Goal: Task Accomplishment & Management: Manage account settings

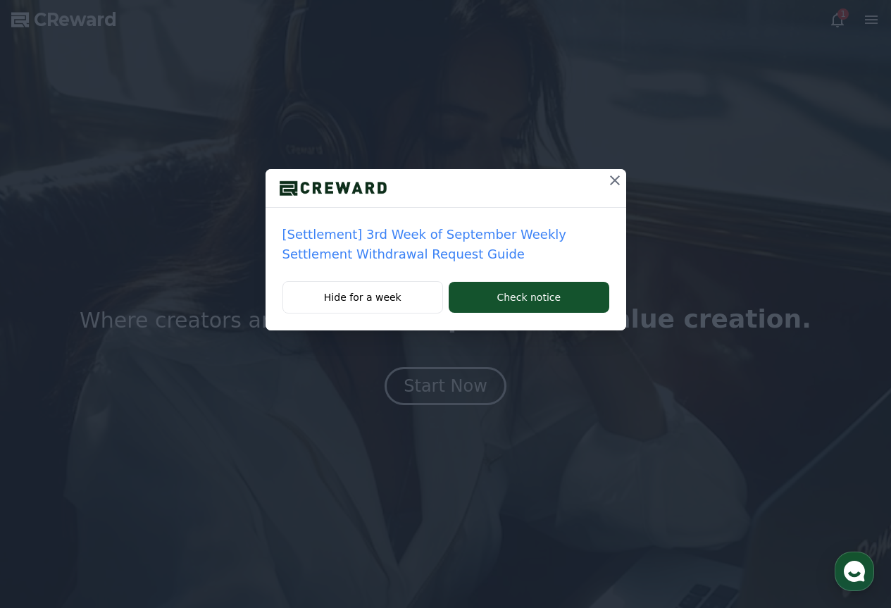
click at [619, 179] on icon at bounding box center [614, 180] width 17 height 17
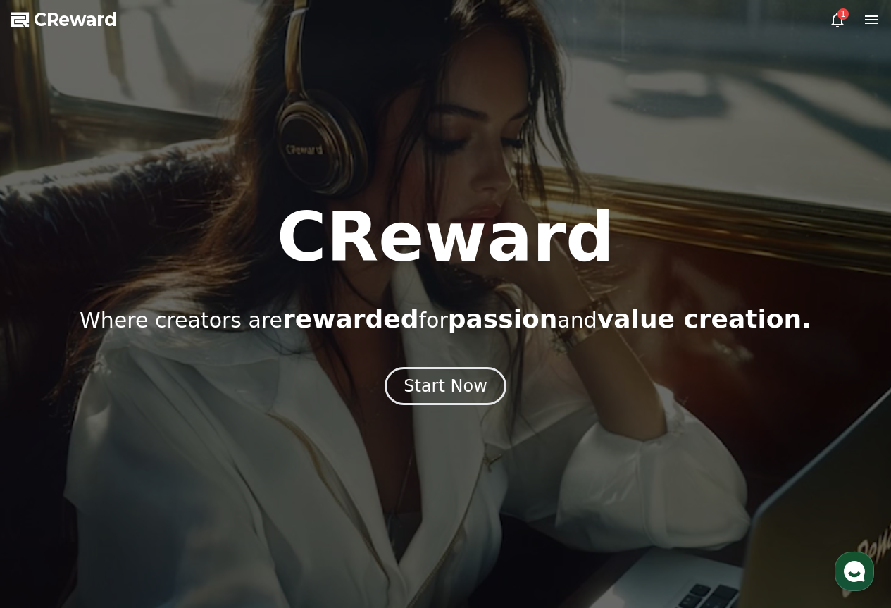
click at [833, 20] on icon at bounding box center [837, 20] width 13 height 15
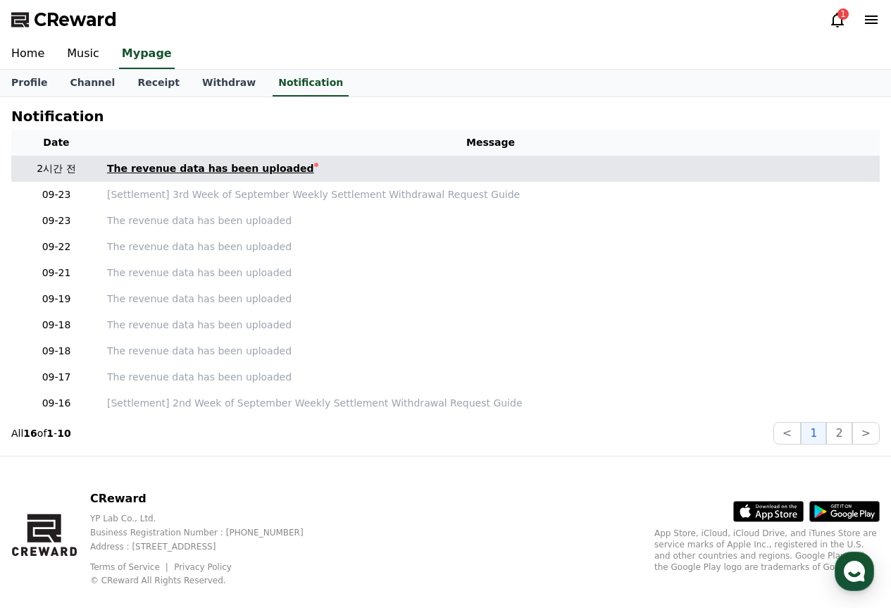
click at [310, 161] on link "The revenue data has been uploaded" at bounding box center [490, 168] width 767 height 15
click at [327, 168] on link "The revenue data has been uploaded" at bounding box center [490, 168] width 767 height 15
click at [222, 172] on div "The revenue data has been uploaded" at bounding box center [210, 168] width 207 height 15
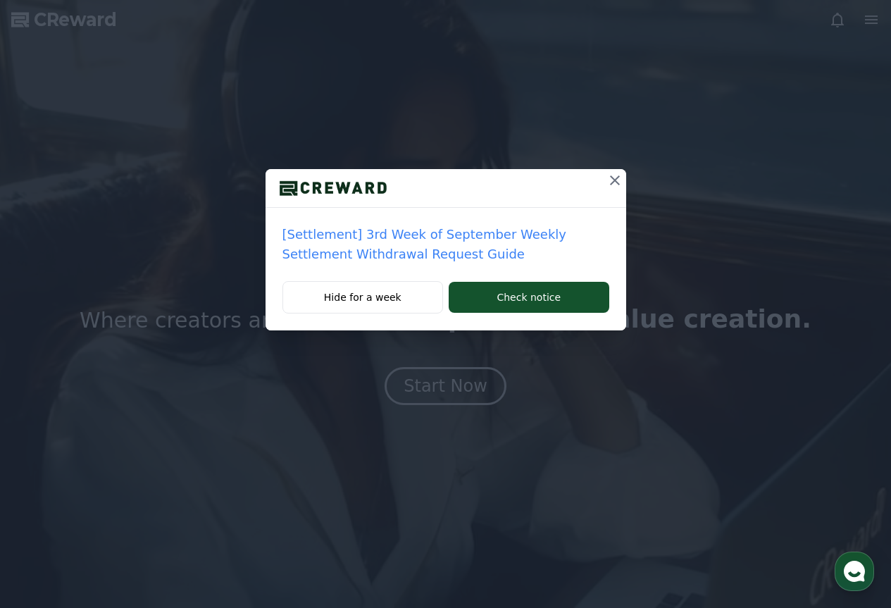
click at [613, 180] on icon at bounding box center [615, 180] width 10 height 10
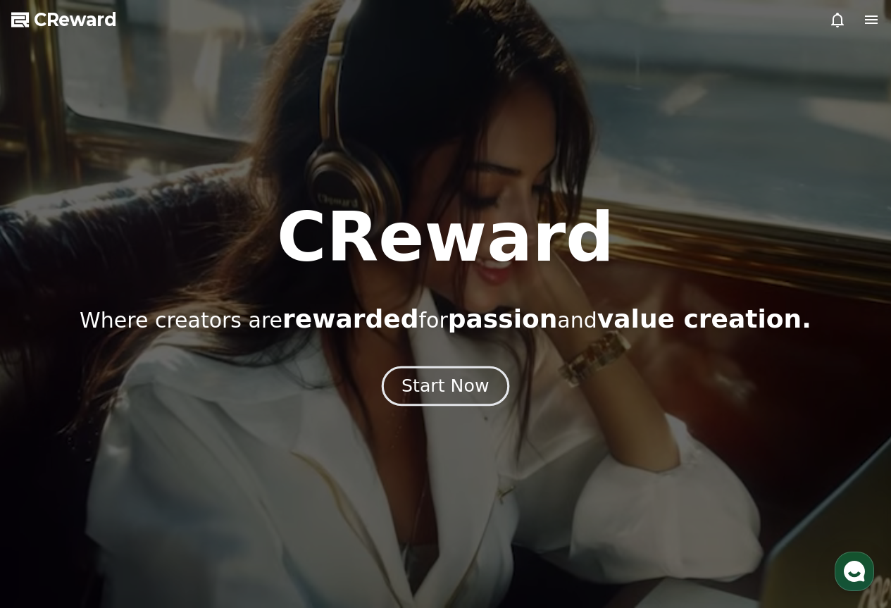
click at [474, 374] on button "Start Now" at bounding box center [445, 385] width 127 height 40
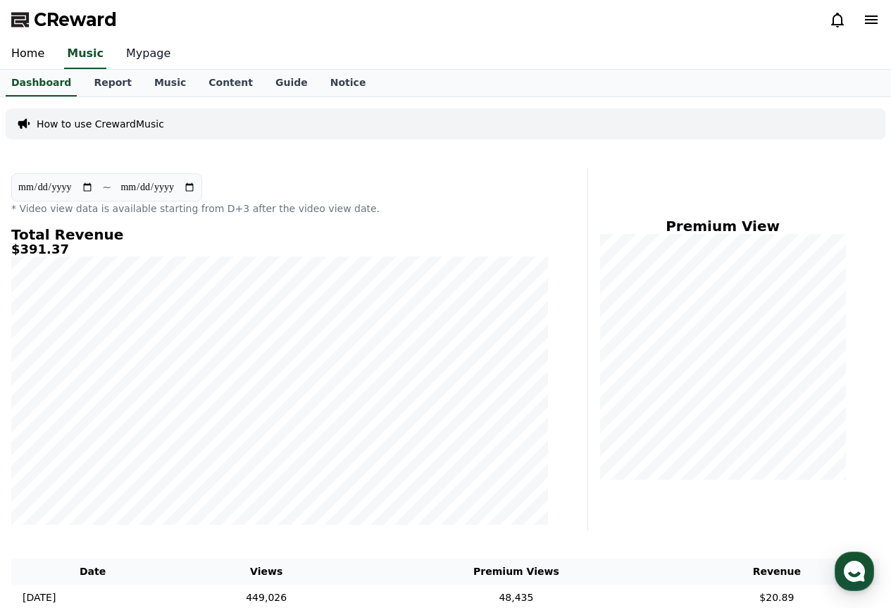
click at [120, 57] on link "Mypage" at bounding box center [148, 54] width 67 height 30
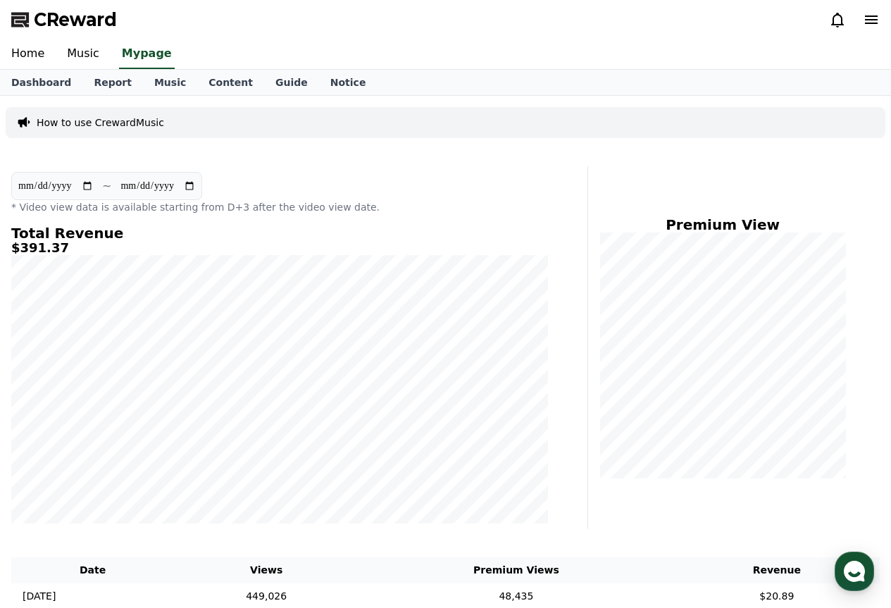
select select "**********"
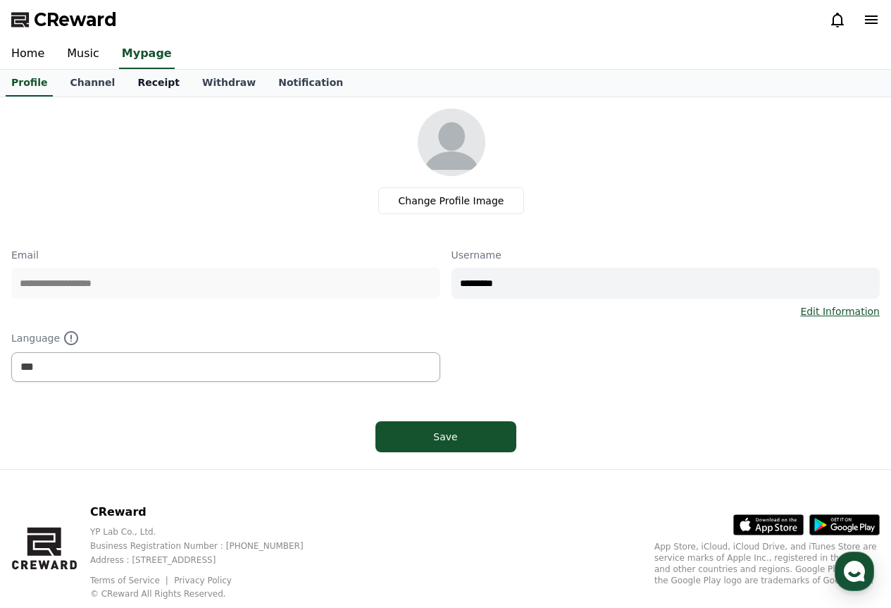
click at [149, 84] on link "Receipt" at bounding box center [158, 83] width 65 height 27
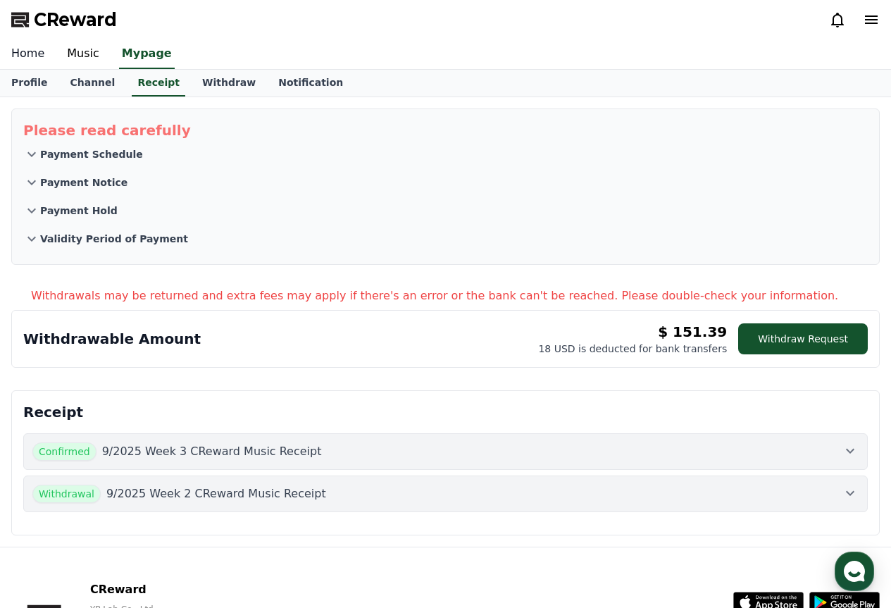
click at [17, 52] on link "Home" at bounding box center [28, 54] width 56 height 30
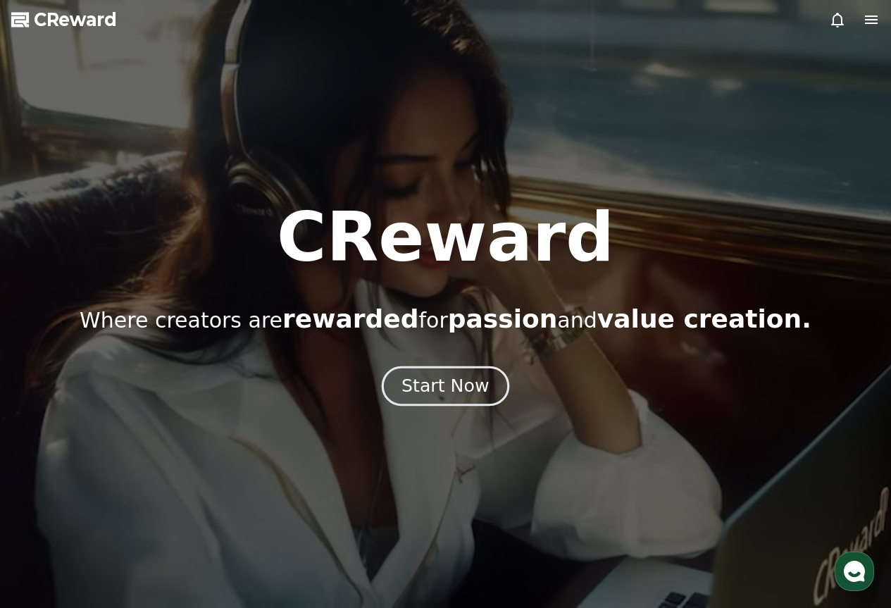
click at [452, 386] on div "Start Now" at bounding box center [444, 386] width 87 height 24
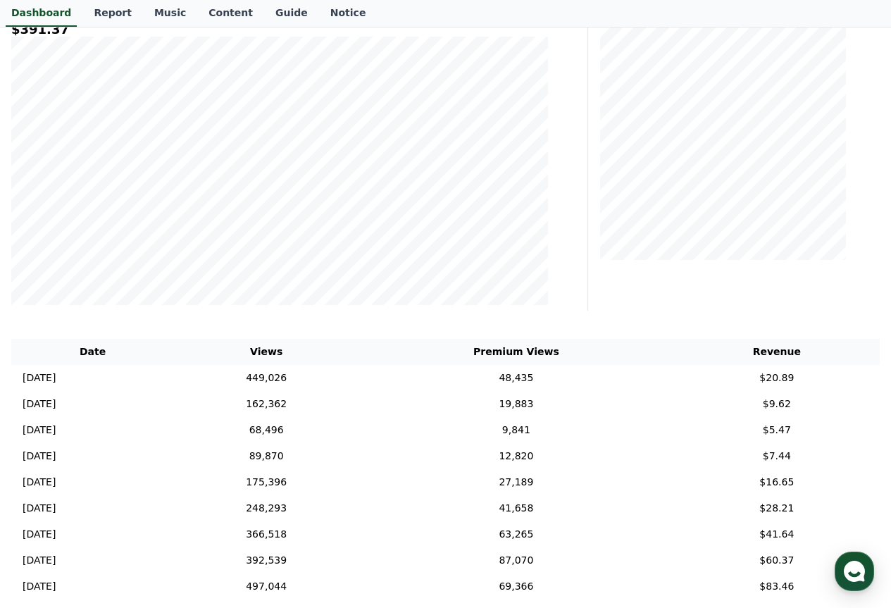
scroll to position [422, 0]
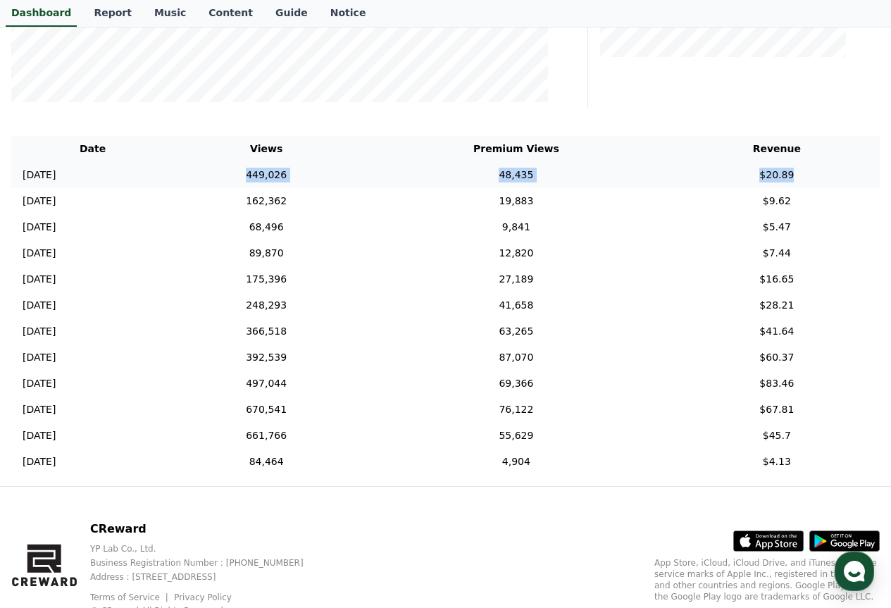
drag, startPoint x: 279, startPoint y: 173, endPoint x: 817, endPoint y: 178, distance: 537.9
click at [816, 179] on tr "[DATE] 09/22 449,026 48,435 $20.89" at bounding box center [445, 175] width 868 height 26
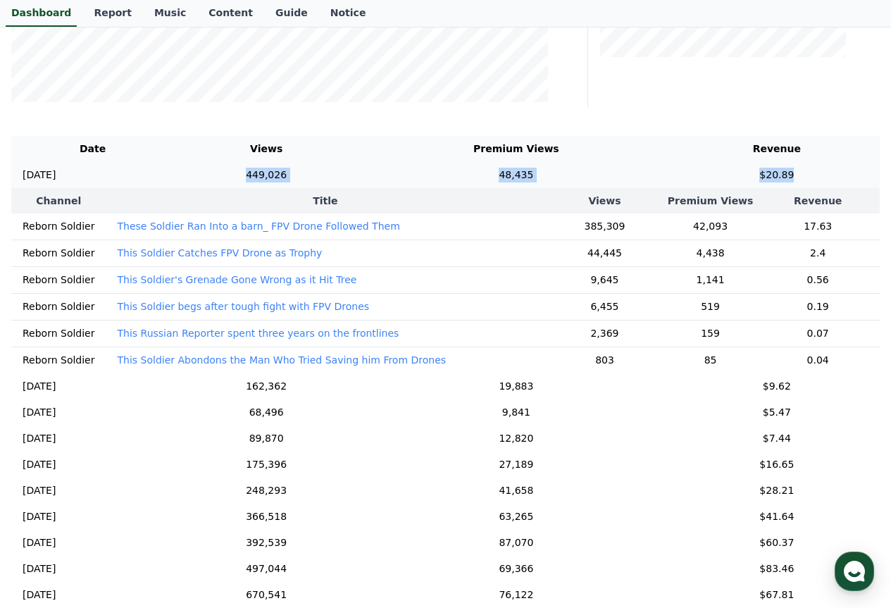
copy tr "449,026 48,435 $20.89"
click at [591, 176] on td "48,435" at bounding box center [515, 175] width 315 height 26
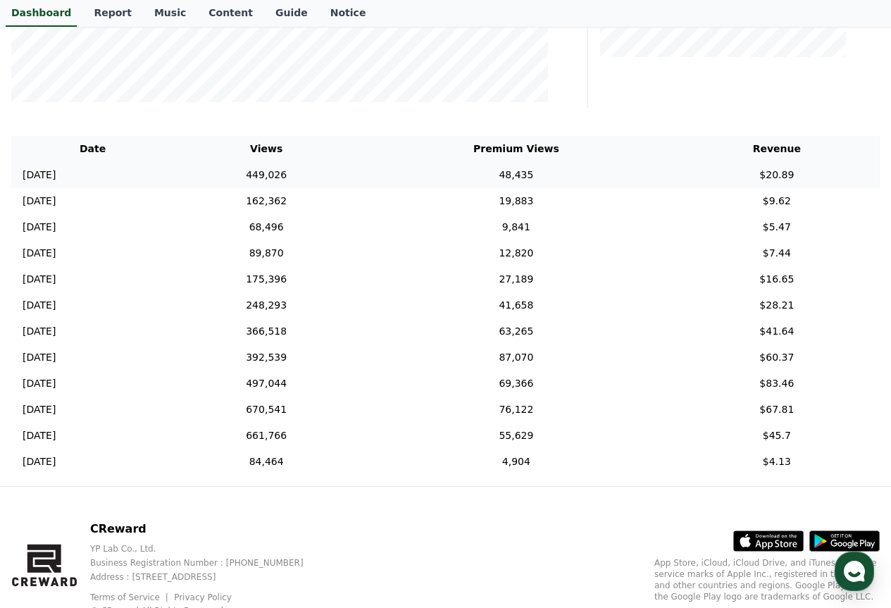
click at [591, 176] on td "48,435" at bounding box center [515, 175] width 315 height 26
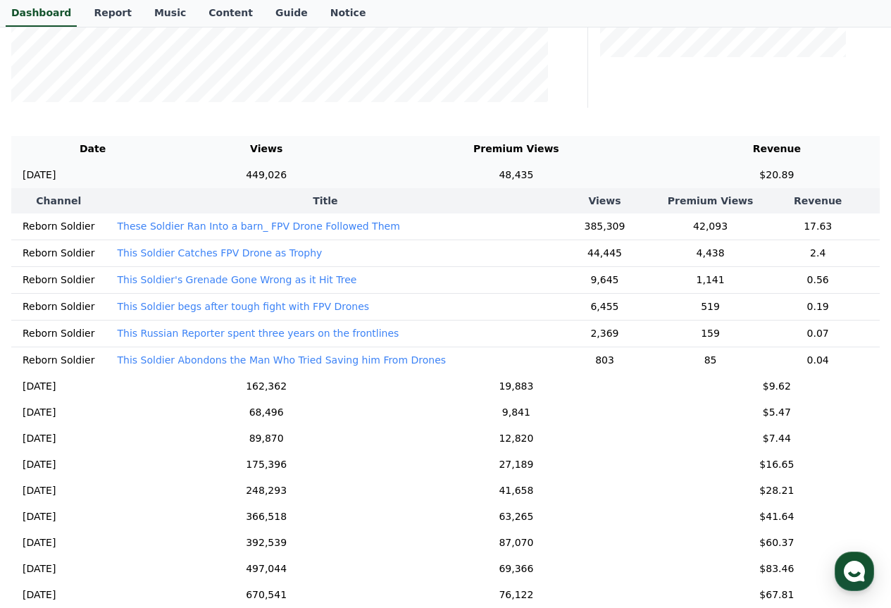
click at [591, 176] on td "48,435" at bounding box center [515, 175] width 315 height 26
